Goal: Transaction & Acquisition: Purchase product/service

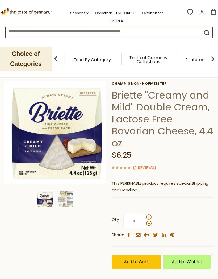
scroll to position [38, 0]
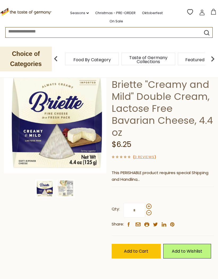
click at [141, 251] on span "Add to Cart" at bounding box center [136, 251] width 25 height 6
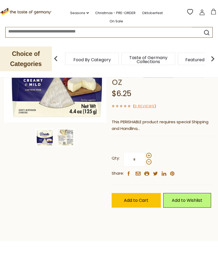
scroll to position [91, 0]
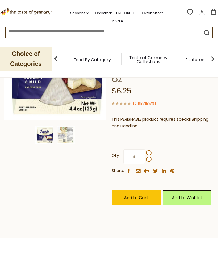
click at [141, 196] on span "Add to Cart" at bounding box center [136, 198] width 25 height 6
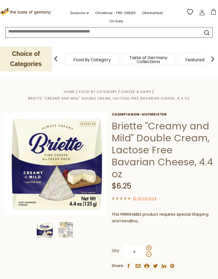
scroll to position [16, 0]
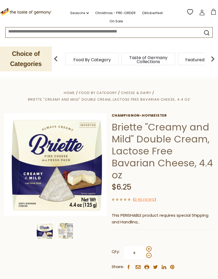
click at [123, 18] on link "On Sale" at bounding box center [117, 21] width 14 height 6
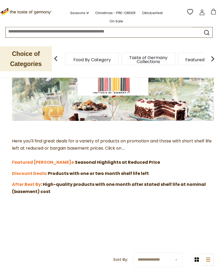
scroll to position [66, 0]
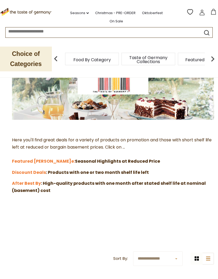
click at [38, 160] on strong "Featured [PERSON_NAME]" at bounding box center [41, 161] width 59 height 6
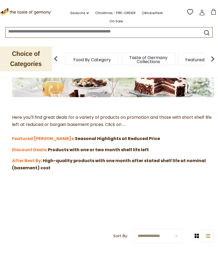
click at [36, 150] on strong "Discount Deals" at bounding box center [29, 150] width 34 height 6
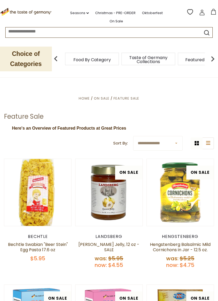
click at [186, 58] on span "Featured Products" at bounding box center [205, 60] width 39 height 4
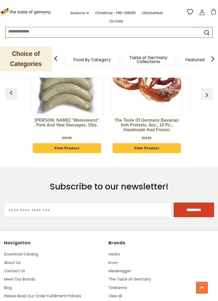
scroll to position [767, 0]
click at [160, 149] on link "View Product" at bounding box center [147, 148] width 68 height 10
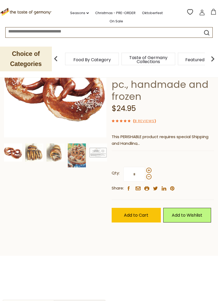
scroll to position [77, 0]
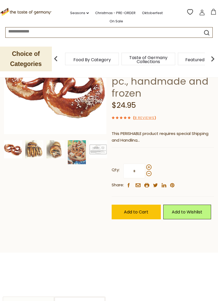
click at [144, 209] on span "Add to Cart" at bounding box center [136, 212] width 25 height 6
click at [142, 206] on button "Add to Cart" at bounding box center [136, 212] width 49 height 15
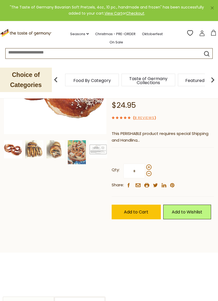
click at [144, 31] on link "Oktoberfest" at bounding box center [152, 34] width 21 height 6
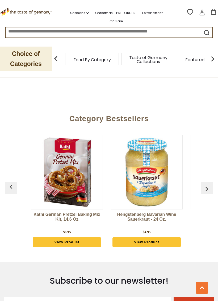
scroll to position [1660, 0]
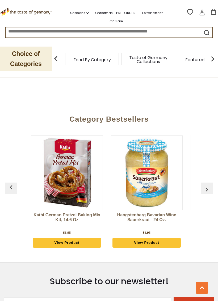
click at [210, 187] on img "button" at bounding box center [207, 189] width 9 height 9
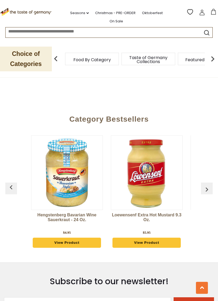
click at [209, 186] on img "button" at bounding box center [207, 189] width 9 height 9
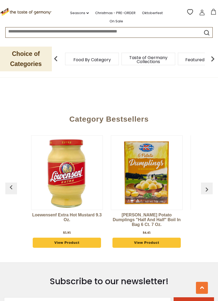
click at [208, 187] on img "button" at bounding box center [207, 189] width 9 height 9
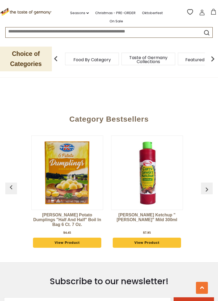
scroll to position [0, 240]
click at [208, 185] on img "button" at bounding box center [207, 189] width 9 height 9
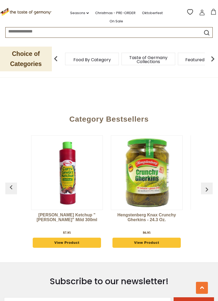
click at [208, 185] on img "button" at bounding box center [207, 189] width 9 height 9
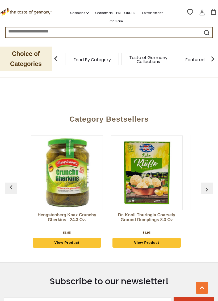
click at [209, 185] on img "button" at bounding box center [207, 189] width 9 height 9
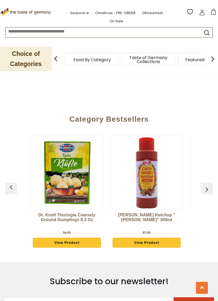
click at [208, 185] on img "button" at bounding box center [207, 189] width 9 height 9
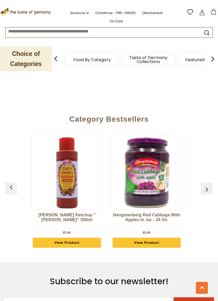
click at [210, 187] on img "button" at bounding box center [207, 189] width 9 height 9
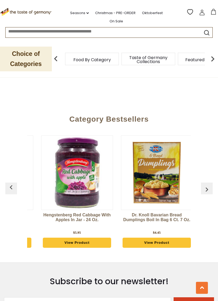
scroll to position [0, 639]
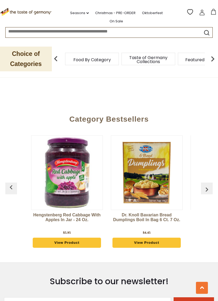
click at [205, 187] on img "button" at bounding box center [207, 189] width 9 height 9
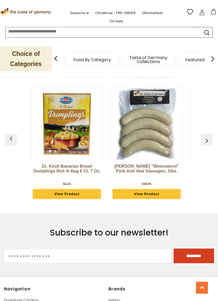
scroll to position [1709, 0]
click at [208, 122] on div "Kathi German Pretzel Baking Mix Kit, 14.6 oz $6.95 View Product Hengstenberg Ba…" at bounding box center [109, 144] width 205 height 128
click at [155, 192] on link "View Product" at bounding box center [147, 194] width 68 height 10
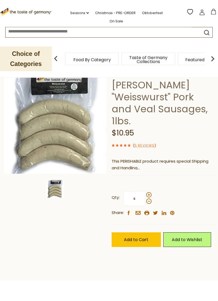
scroll to position [30, 0]
click at [138, 237] on span "Add to Cart" at bounding box center [136, 240] width 25 height 6
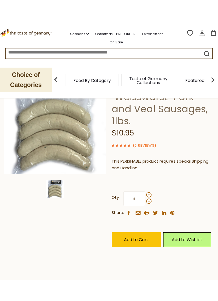
click at [141, 237] on span "Add to Cart" at bounding box center [136, 240] width 25 height 6
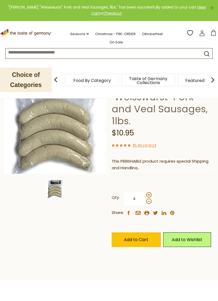
click at [106, 32] on link "Christmas - PRE-ORDER" at bounding box center [115, 34] width 40 height 6
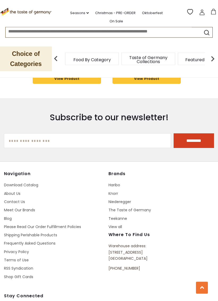
scroll to position [1825, 0]
click at [18, 205] on link "Contact Us" at bounding box center [14, 201] width 21 height 5
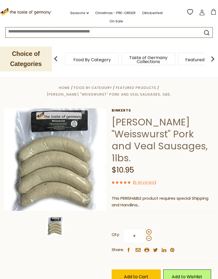
click at [202, 13] on icon at bounding box center [203, 13] width 6 height 6
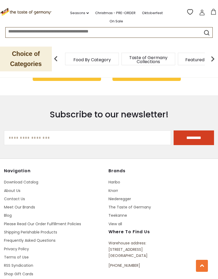
scroll to position [1811, 0]
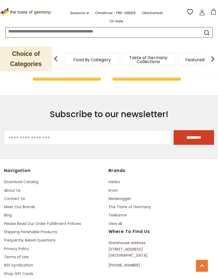
click at [14, 188] on link "About Us" at bounding box center [12, 190] width 17 height 5
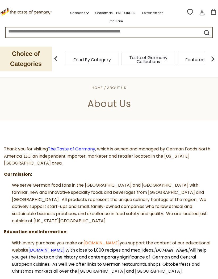
click at [203, 14] on link at bounding box center [203, 14] width 6 height 8
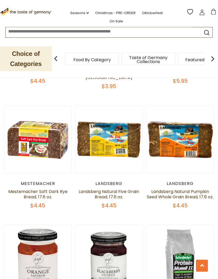
scroll to position [329, 0]
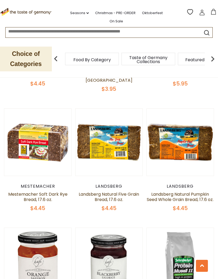
click at [182, 195] on link "Landsberg Natural Pumpkin Seed Whole Grain Bread, 17.6 oz." at bounding box center [180, 196] width 67 height 11
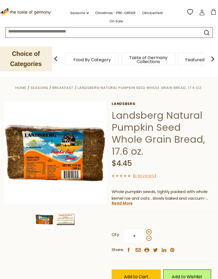
click at [141, 274] on span "Add to Cart" at bounding box center [136, 277] width 25 height 6
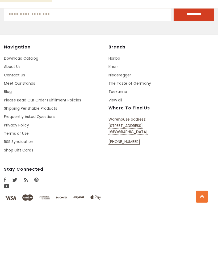
scroll to position [728, 0]
click at [52, 175] on link "Shipping Perishable Products" at bounding box center [30, 177] width 53 height 5
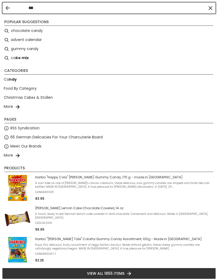
type input "****"
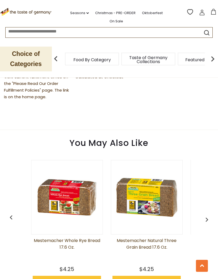
scroll to position [328, 0]
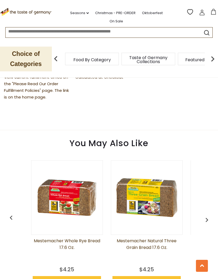
click at [202, 14] on link at bounding box center [203, 14] width 6 height 8
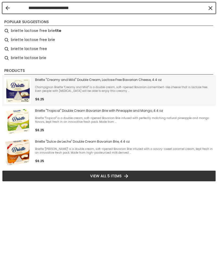
type input "**********"
click at [112, 87] on span "Champignon Briette "Creamy and Mild" is a double cream, soft-ripened Bavarian c…" at bounding box center [124, 89] width 179 height 7
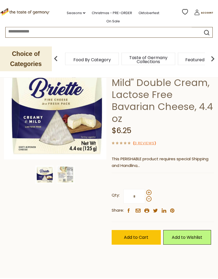
scroll to position [54, 0]
click at [150, 189] on label "Qty: *" at bounding box center [132, 196] width 40 height 15
click at [145, 189] on input "*" at bounding box center [135, 196] width 22 height 15
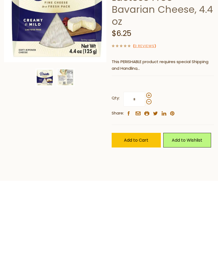
click at [150, 190] on span at bounding box center [149, 192] width 5 height 5
click at [145, 189] on input "*" at bounding box center [135, 196] width 22 height 15
click at [149, 197] on span at bounding box center [149, 199] width 5 height 5
click at [145, 189] on input "*" at bounding box center [135, 196] width 22 height 15
click at [150, 190] on span at bounding box center [149, 192] width 5 height 5
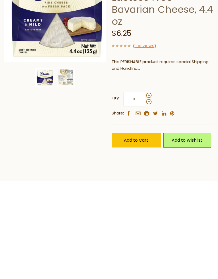
click at [145, 189] on input "*" at bounding box center [135, 196] width 22 height 15
type input "*"
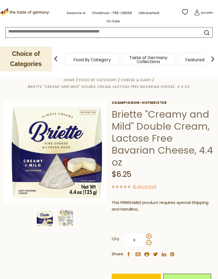
scroll to position [10, 0]
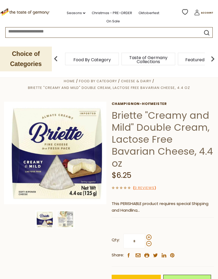
click at [200, 12] on icon at bounding box center [197, 13] width 6 height 6
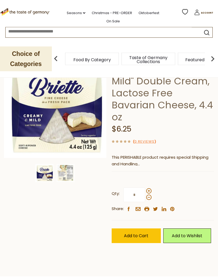
scroll to position [56, 0]
click at [149, 199] on span at bounding box center [149, 197] width 5 height 5
click at [145, 199] on input "*" at bounding box center [135, 195] width 22 height 15
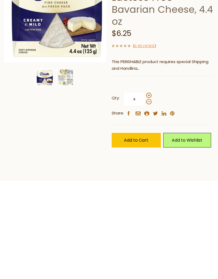
click at [148, 189] on span at bounding box center [149, 191] width 5 height 5
click at [145, 188] on input "*" at bounding box center [135, 195] width 22 height 15
type input "*"
click at [132, 233] on span "Add to Cart" at bounding box center [136, 236] width 25 height 6
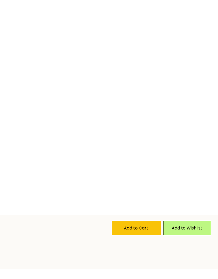
scroll to position [0, 0]
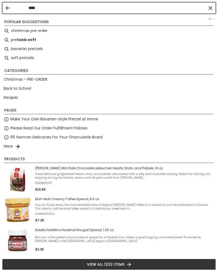
type input "*****"
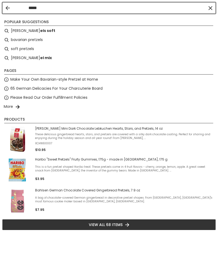
click at [40, 32] on b "els soft" at bounding box center [47, 31] width 15 height 6
type input "**********"
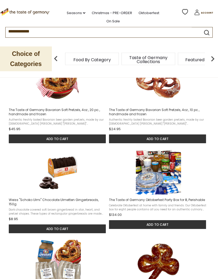
scroll to position [122, 0]
click at [159, 140] on button "Add to cart" at bounding box center [157, 139] width 97 height 9
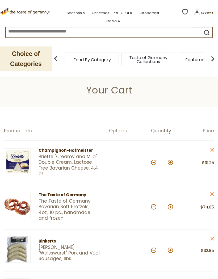
scroll to position [12, 0]
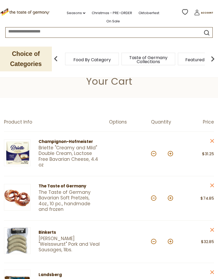
click at [155, 153] on button at bounding box center [153, 153] width 5 height 5
type input "*"
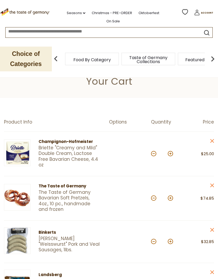
click at [155, 154] on button at bounding box center [153, 153] width 5 height 5
type input "*"
click at [152, 155] on button at bounding box center [153, 153] width 5 height 5
type input "*"
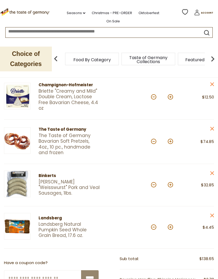
scroll to position [78, 0]
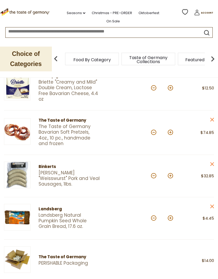
click at [136, 165] on div at bounding box center [130, 176] width 42 height 29
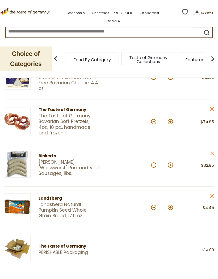
scroll to position [89, 0]
click at [153, 124] on div "*" at bounding box center [162, 122] width 22 height 15
click at [149, 126] on div at bounding box center [130, 121] width 42 height 31
click at [152, 124] on div "*" at bounding box center [162, 122] width 22 height 15
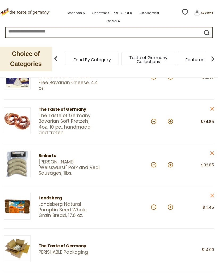
click at [152, 123] on button at bounding box center [153, 121] width 5 height 5
type input "*"
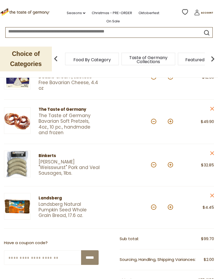
click at [154, 120] on button at bounding box center [153, 121] width 5 height 5
type input "*"
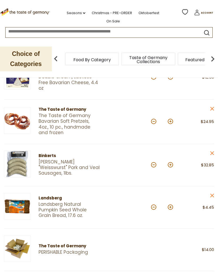
click at [75, 167] on link "[PERSON_NAME] "Weisswurst" Pork and Veal Sausages, 1lbs." at bounding box center [69, 167] width 61 height 17
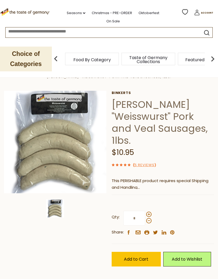
scroll to position [24, 0]
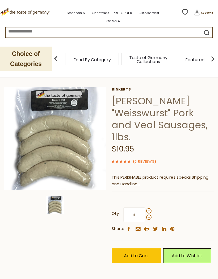
click at [144, 159] on link "5 Reviews" at bounding box center [145, 162] width 20 height 6
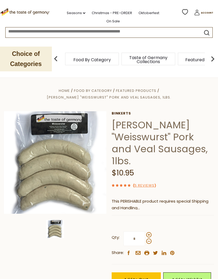
click at [123, 182] on span at bounding box center [122, 185] width 4 height 6
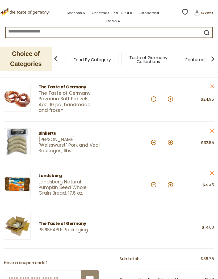
click at [152, 140] on button at bounding box center [153, 142] width 5 height 5
type input "*"
click at [152, 141] on button at bounding box center [153, 142] width 5 height 5
type input "*"
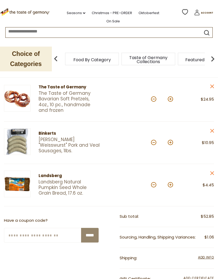
click at [169, 143] on button at bounding box center [170, 142] width 5 height 5
type input "*"
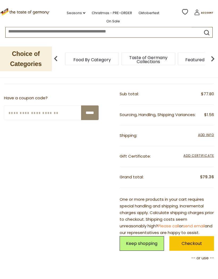
scroll to position [277, 0]
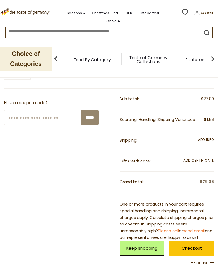
scroll to position [264, 0]
